Goal: Information Seeking & Learning: Find specific fact

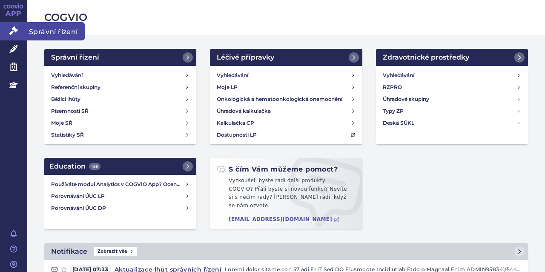
click at [14, 37] on link "Správní řízení" at bounding box center [13, 31] width 27 height 18
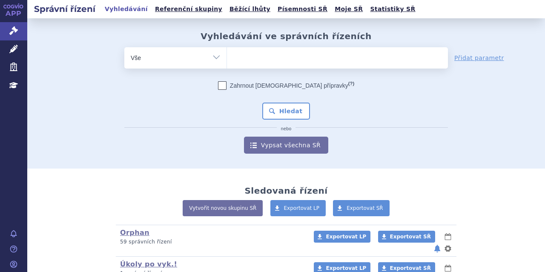
click at [273, 50] on ul at bounding box center [337, 56] width 221 height 18
click at [227, 50] on select at bounding box center [227, 57] width 0 height 21
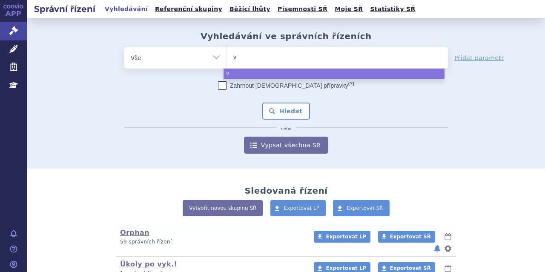
type input "vy"
type input "vyl"
type input "vylo"
type input "vyloy"
select select "vyloy"
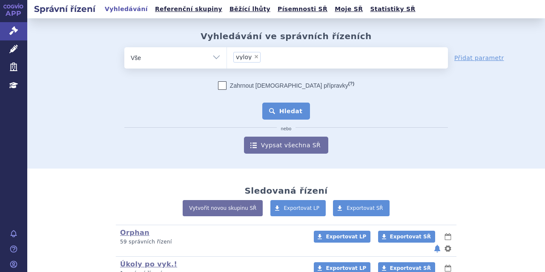
click at [273, 107] on button "Hledat" at bounding box center [286, 111] width 48 height 17
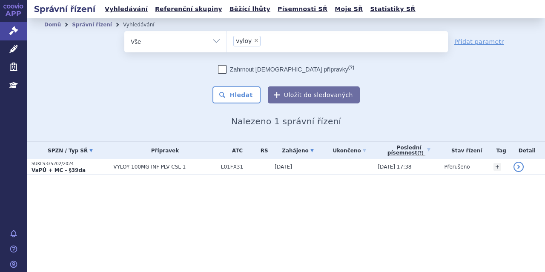
click at [99, 156] on link "SPZN / Typ SŘ" at bounding box center [71, 151] width 78 height 12
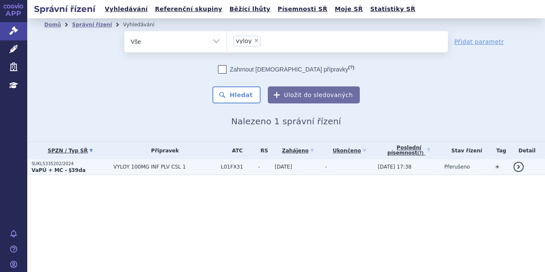
drag, startPoint x: 0, startPoint y: 0, endPoint x: 97, endPoint y: 166, distance: 192.5
click at [97, 166] on p "SUKLS335202/2024" at bounding box center [71, 164] width 78 height 6
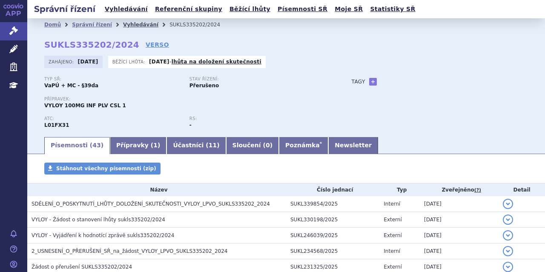
click at [123, 26] on link "Vyhledávání" at bounding box center [140, 25] width 35 height 6
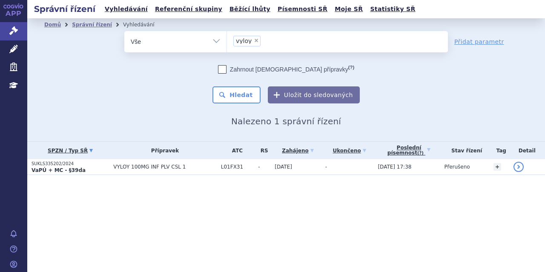
click at [256, 40] on span "×" at bounding box center [256, 40] width 5 height 5
click at [227, 40] on select "vyloy" at bounding box center [227, 41] width 0 height 21
select select
click at [251, 43] on ul at bounding box center [337, 40] width 221 height 18
click at [227, 43] on select "vyloy" at bounding box center [227, 41] width 0 height 21
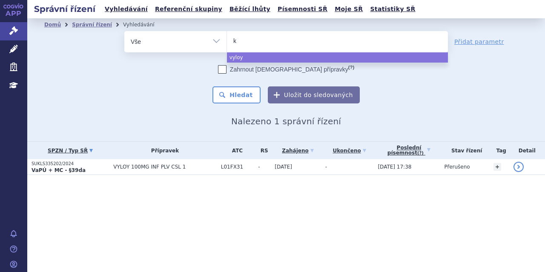
type input "ke"
type input "key"
type input "keyt"
type input "keytr"
type input "keytru"
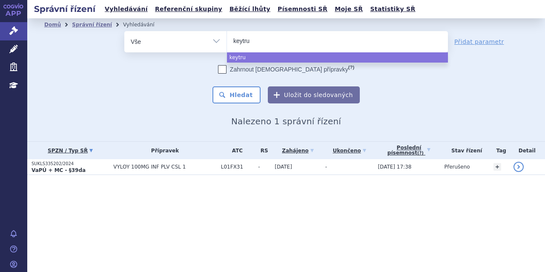
type input "keytrud"
type input "keytruda"
select select "keytruda"
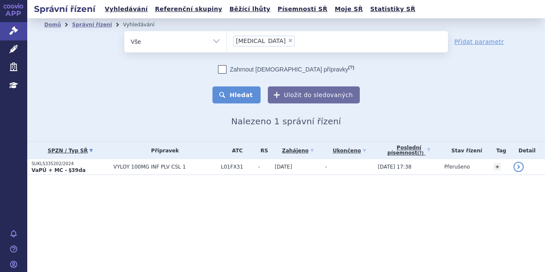
click at [243, 91] on button "Hledat" at bounding box center [237, 95] width 48 height 17
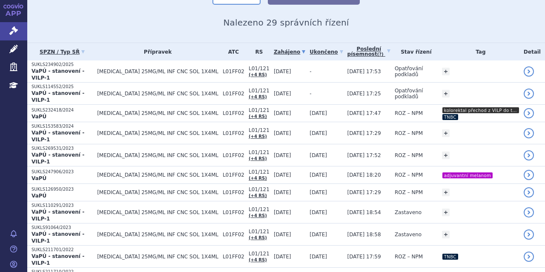
scroll to position [95, 0]
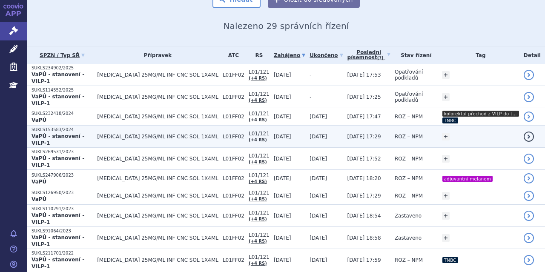
click at [178, 134] on span "[MEDICAL_DATA] 25MG/ML INF CNC SOL 1X4ML" at bounding box center [157, 137] width 121 height 6
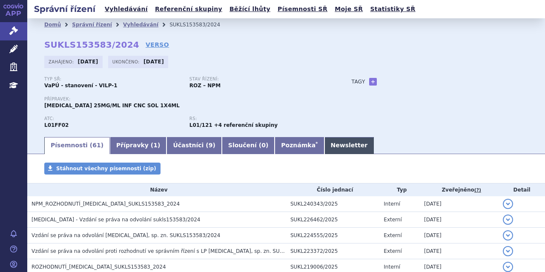
click at [325, 145] on link "Newsletter" at bounding box center [350, 145] width 50 height 17
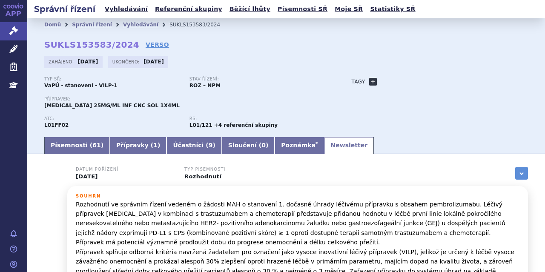
click at [369, 80] on link "+" at bounding box center [373, 82] width 8 height 8
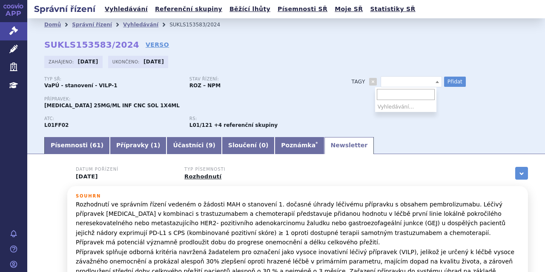
click at [389, 80] on span at bounding box center [411, 81] width 61 height 11
click at [234, 63] on div "Zahájeno: 20.06.2024 Ukončeno: 11.06.2025" at bounding box center [286, 64] width 484 height 17
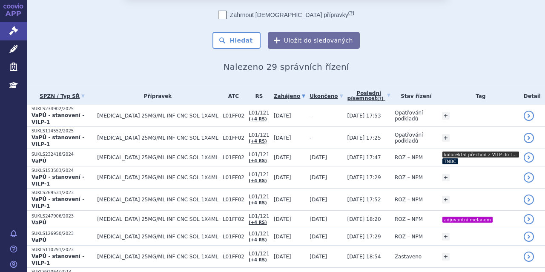
scroll to position [55, 0]
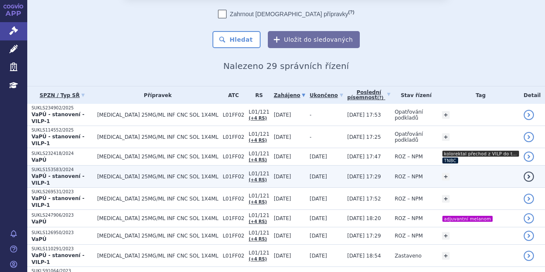
click at [200, 166] on td "[MEDICAL_DATA] 25MG/ML INF CNC SOL 1X4ML" at bounding box center [156, 177] width 126 height 22
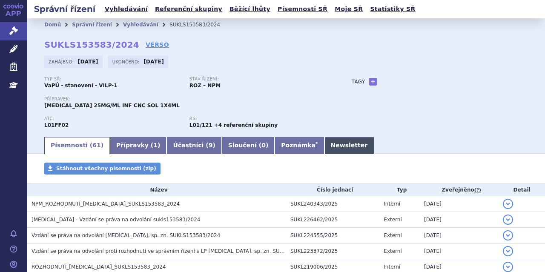
click at [325, 143] on link "Newsletter" at bounding box center [350, 145] width 50 height 17
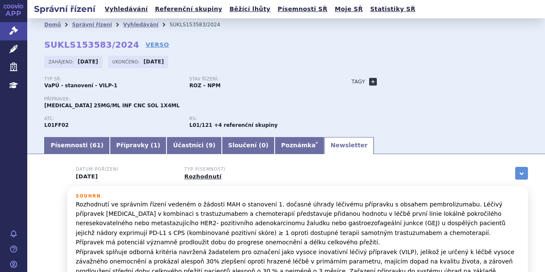
click at [369, 80] on link "+" at bounding box center [373, 82] width 8 height 8
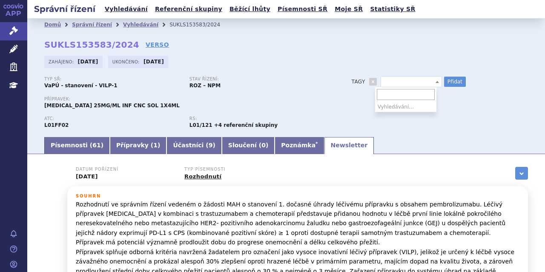
click at [387, 83] on span at bounding box center [411, 81] width 61 height 11
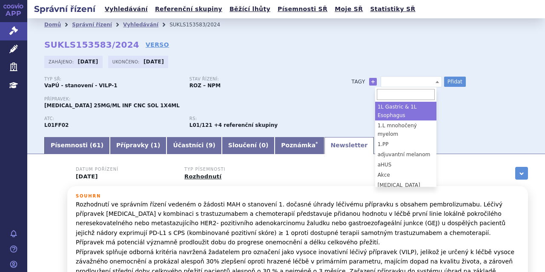
select select "1L Gastric & 1L Esophagus"
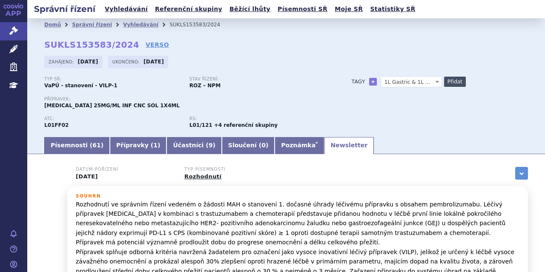
click at [444, 80] on button "Přidat" at bounding box center [455, 82] width 22 height 10
select select
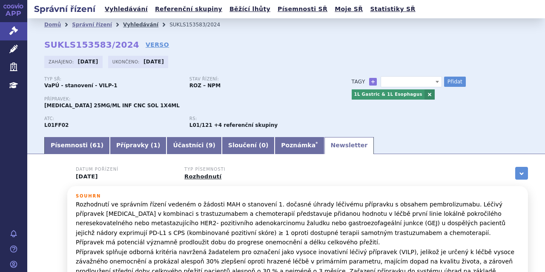
click at [125, 22] on link "Vyhledávání" at bounding box center [140, 25] width 35 height 6
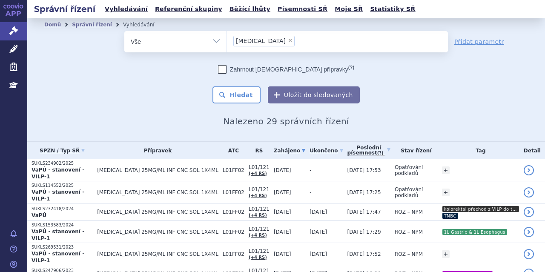
click at [288, 40] on span "×" at bounding box center [290, 40] width 5 height 5
click at [227, 40] on select "keytruda" at bounding box center [227, 41] width 0 height 21
select select
click at [217, 47] on select "Vše Spisová značka Typ SŘ Přípravek/SUKL kód Účastník/Držitel" at bounding box center [175, 40] width 102 height 19
select select "filter-tag"
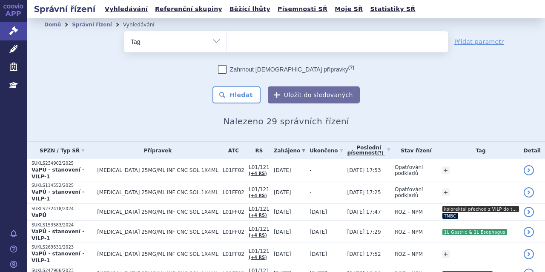
click at [124, 31] on select "Vše Spisová značka Typ SŘ Přípravek/SUKL kód Účastník/Držitel" at bounding box center [175, 40] width 102 height 19
click at [244, 43] on ul at bounding box center [337, 40] width 221 height 18
click at [227, 43] on select at bounding box center [227, 41] width 0 height 21
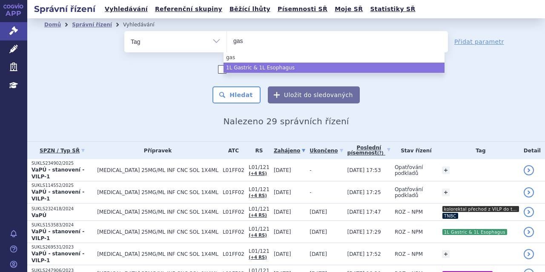
type input "gas"
select select "117daad8-86dc-43c6-9f3d-5b28d65d0432"
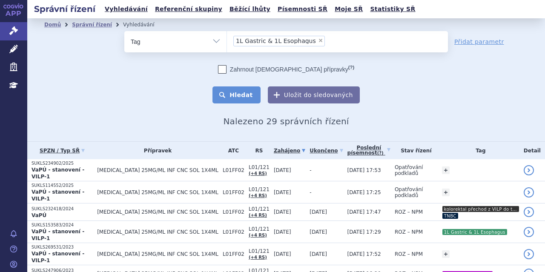
click at [238, 93] on button "Hledat" at bounding box center [237, 95] width 48 height 17
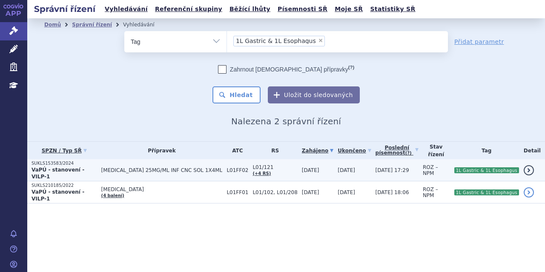
click at [164, 168] on span "[MEDICAL_DATA] 25MG/ML INF CNC SOL 1X4ML" at bounding box center [161, 170] width 121 height 6
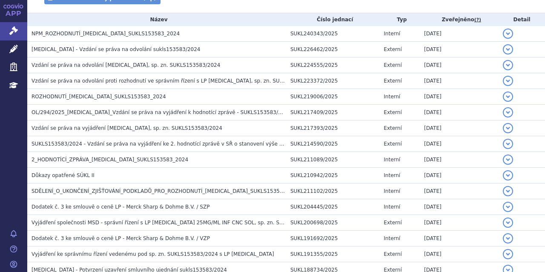
scroll to position [174, 0]
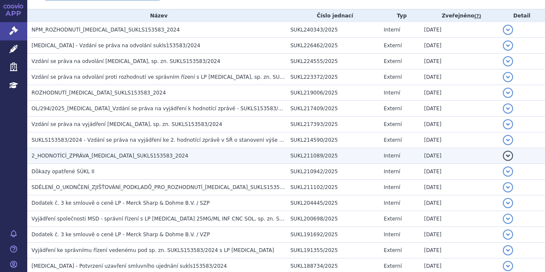
click at [176, 157] on h3 "2_HODNOTÍCÍ_ZPRÁVA_[MEDICAL_DATA]_SUKLS153583_2024" at bounding box center [159, 156] width 255 height 9
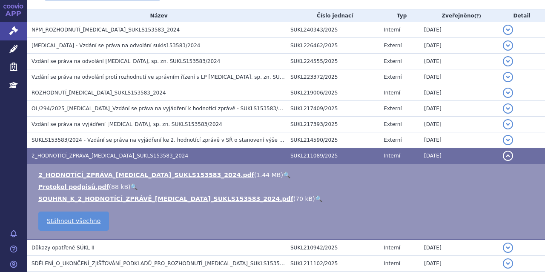
scroll to position [0, 0]
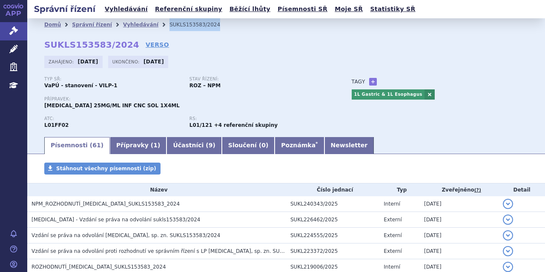
drag, startPoint x: 197, startPoint y: 25, endPoint x: 155, endPoint y: 26, distance: 42.2
click at [170, 26] on li "SUKLS153583/2024" at bounding box center [201, 24] width 62 height 13
copy li "SUKLS153583/2024"
